Goal: Download file/media

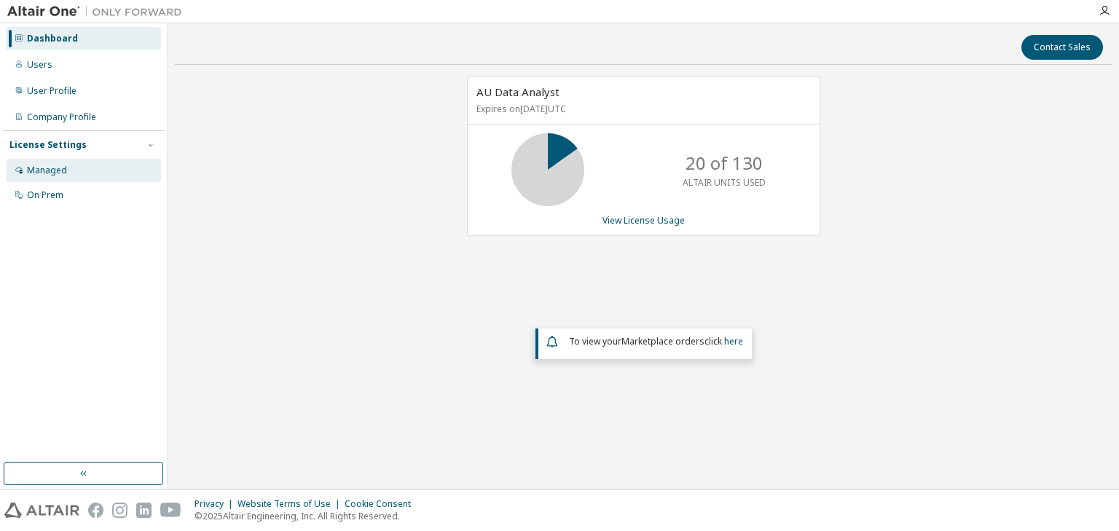
click at [47, 172] on div "Managed" at bounding box center [47, 171] width 40 height 12
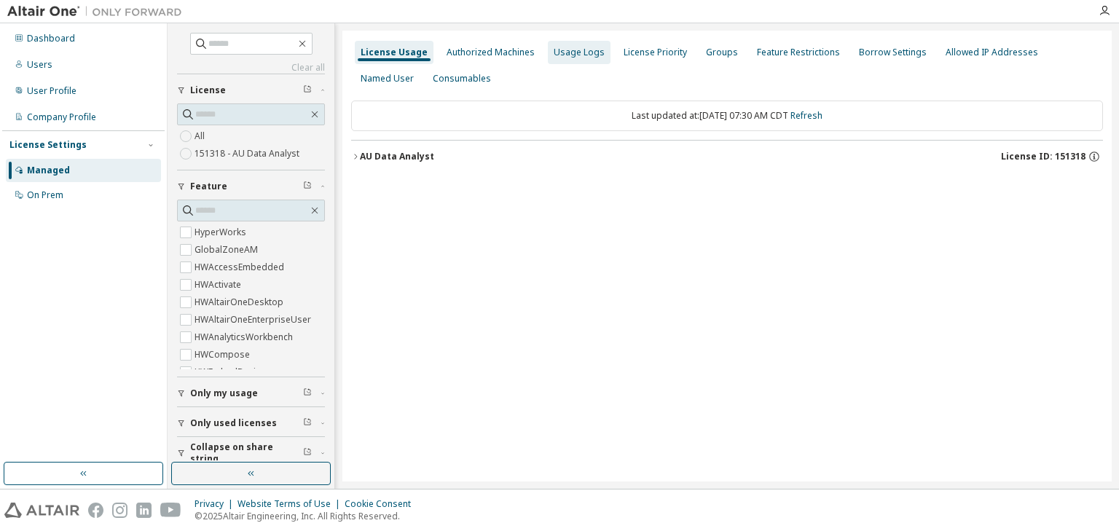
click at [580, 49] on div "Usage Logs" at bounding box center [579, 53] width 51 height 12
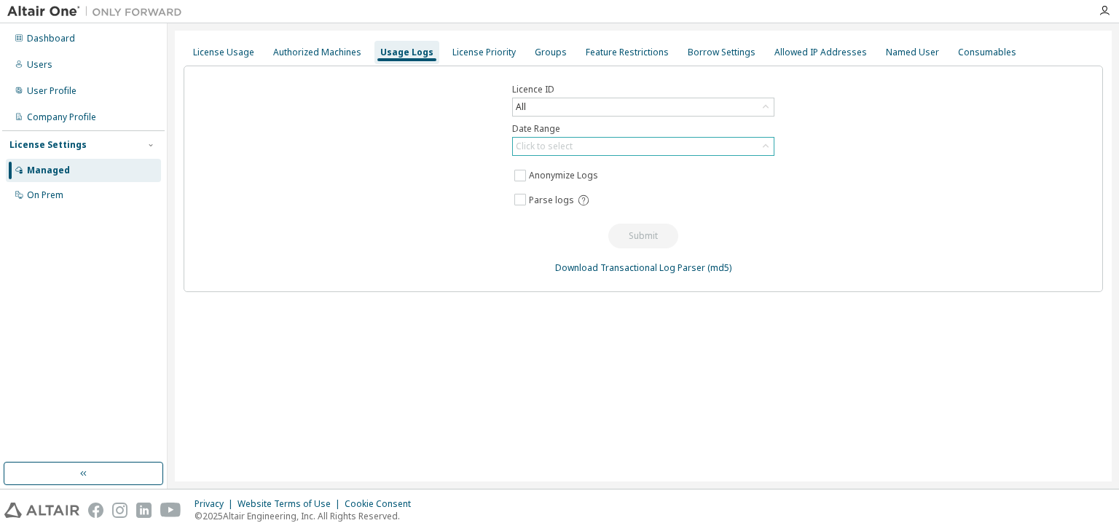
click at [532, 149] on div "Click to select" at bounding box center [544, 147] width 57 height 12
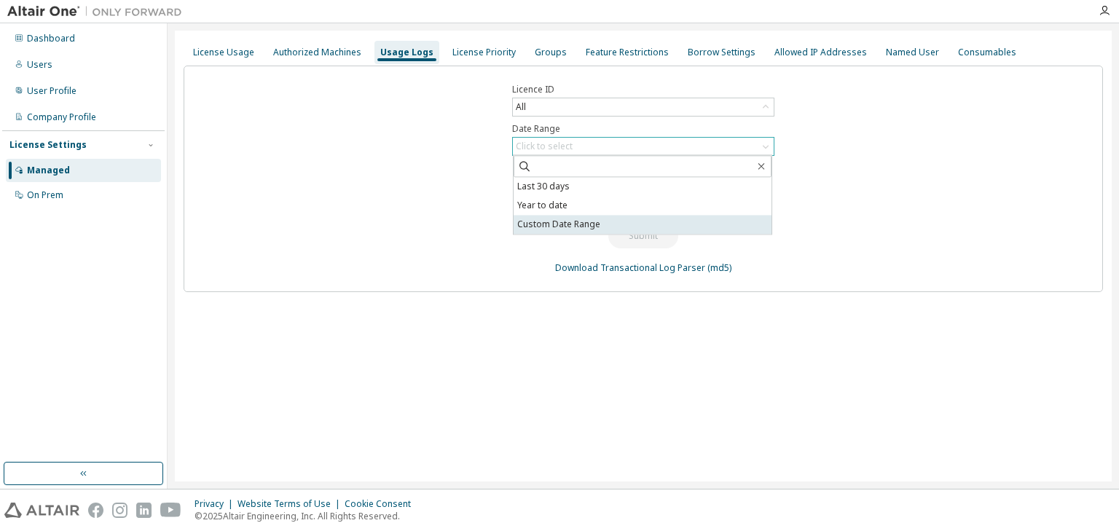
click at [544, 223] on li "Custom Date Range" at bounding box center [643, 224] width 258 height 19
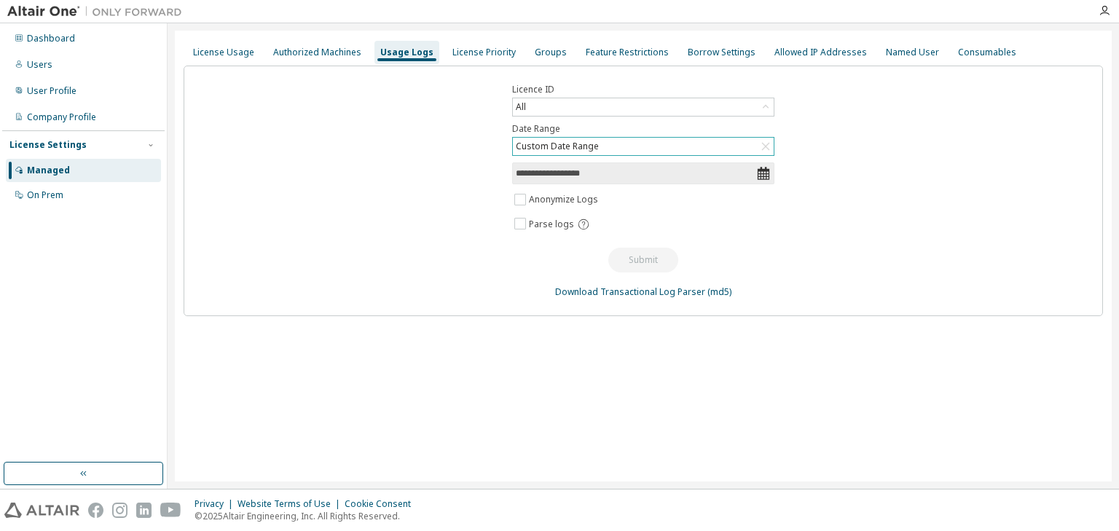
click at [576, 177] on input "**********" at bounding box center [636, 173] width 240 height 15
select select "*"
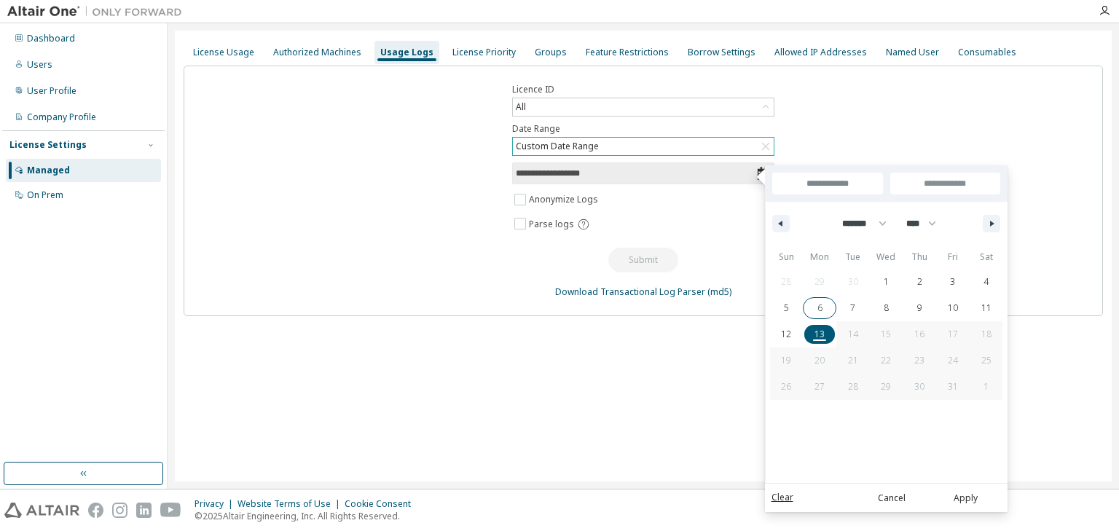
click at [818, 306] on span "6" at bounding box center [819, 308] width 5 height 26
type input "*"
type input "**********"
click at [787, 332] on span "12" at bounding box center [786, 334] width 10 height 26
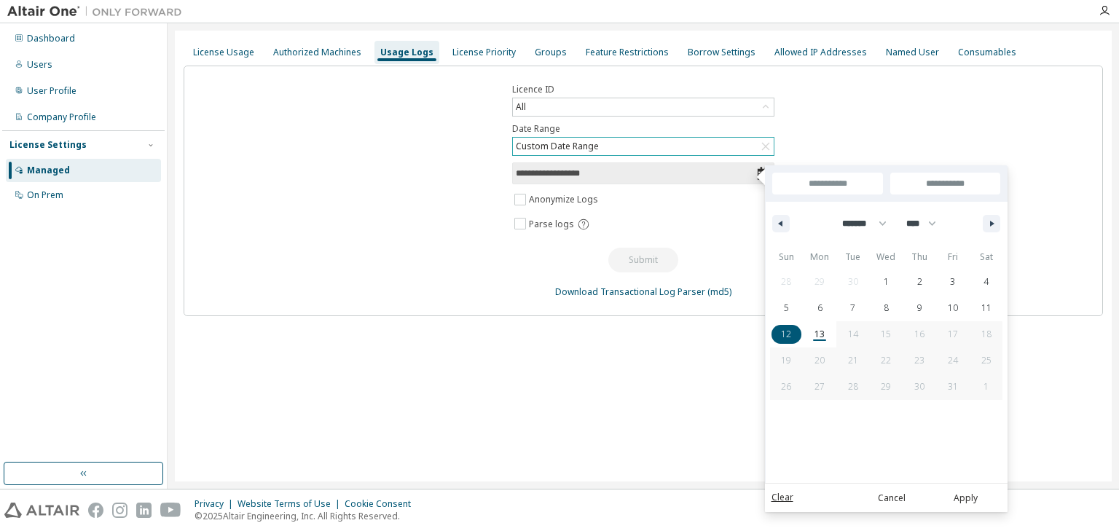
type input "**********"
click at [968, 498] on button "Apply" at bounding box center [966, 498] width 70 height 16
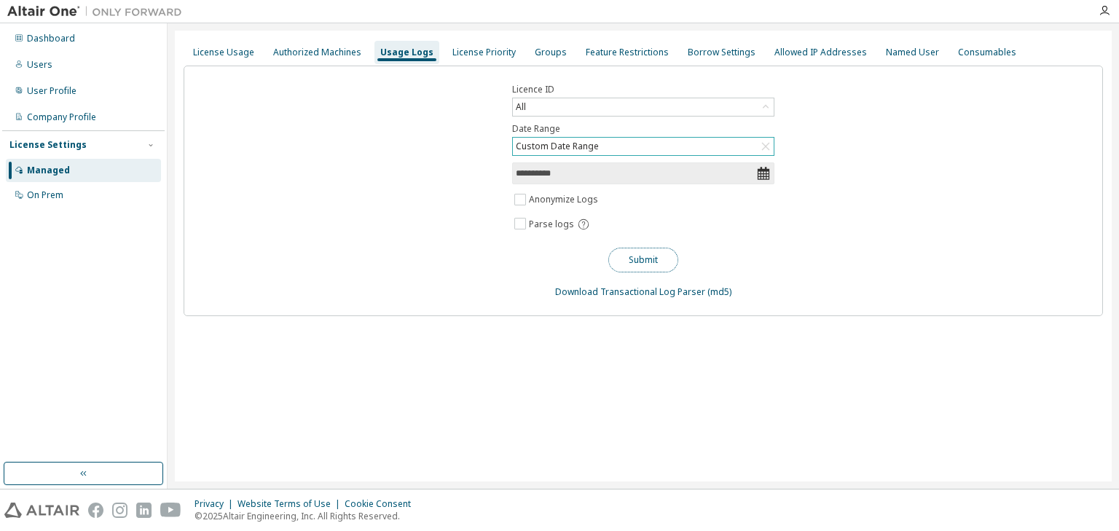
click at [644, 258] on button "Submit" at bounding box center [643, 260] width 70 height 25
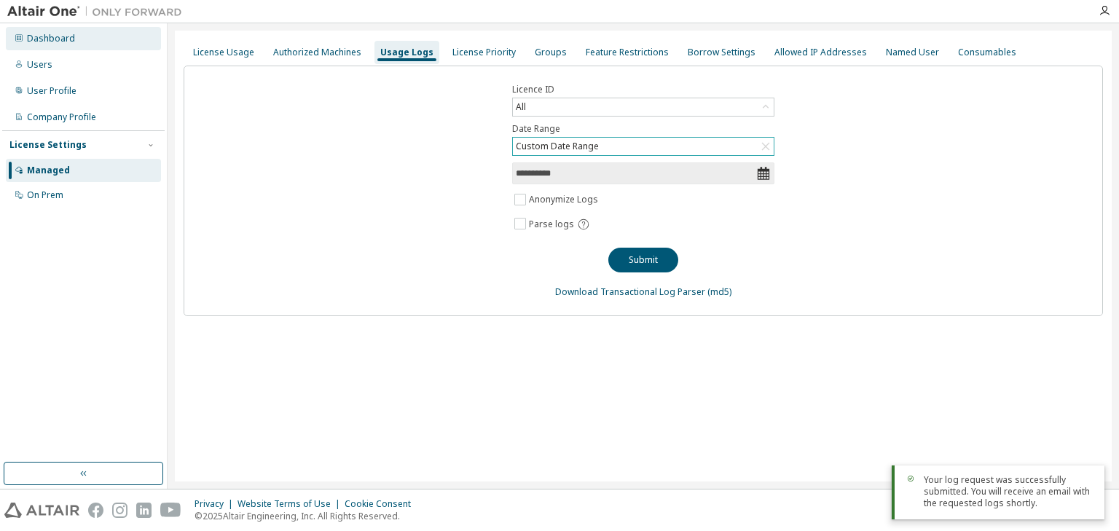
click at [74, 39] on div "Dashboard" at bounding box center [83, 38] width 155 height 23
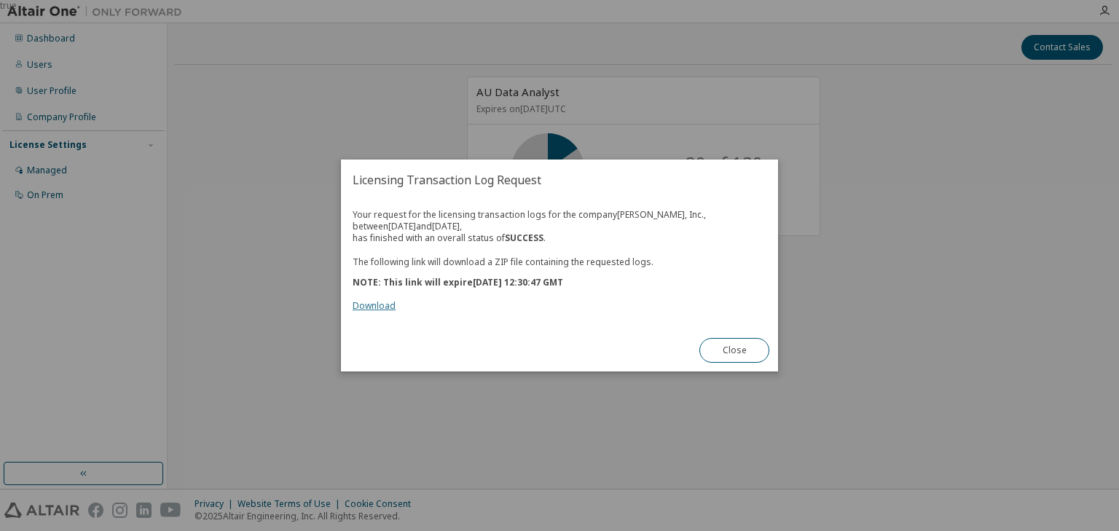
click at [372, 309] on link "Download" at bounding box center [374, 305] width 43 height 12
click at [737, 347] on button "Close" at bounding box center [734, 350] width 70 height 25
